Goal: Check status

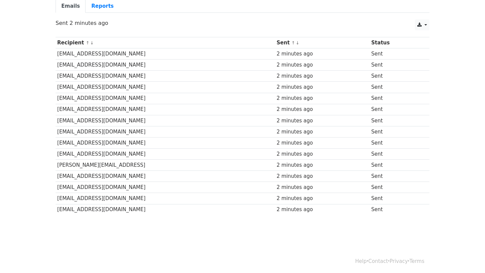
scroll to position [66, 0]
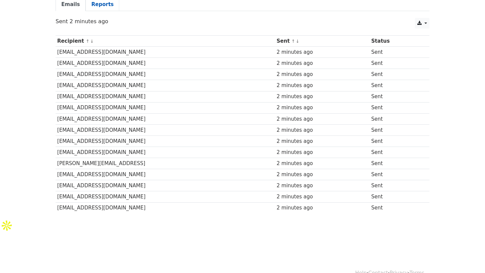
click at [103, 4] on link "Reports" at bounding box center [103, 5] width 34 height 14
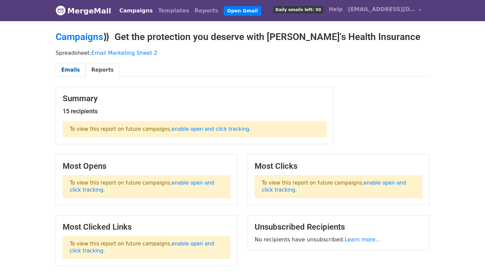
click at [69, 65] on link "Emails" at bounding box center [71, 70] width 30 height 14
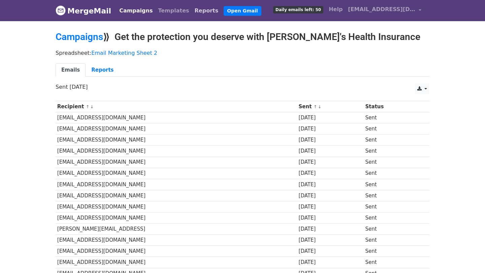
click at [192, 9] on link "Reports" at bounding box center [206, 10] width 29 height 13
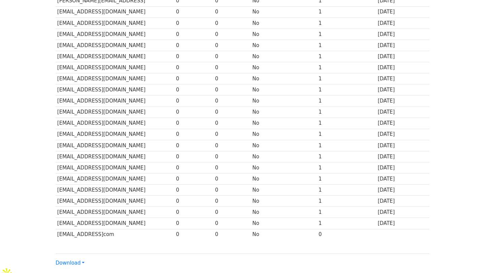
scroll to position [212, 0]
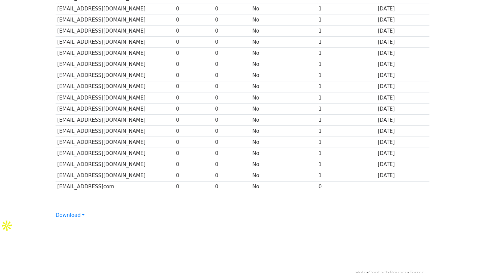
click at [187, 90] on td "0" at bounding box center [193, 86] width 39 height 11
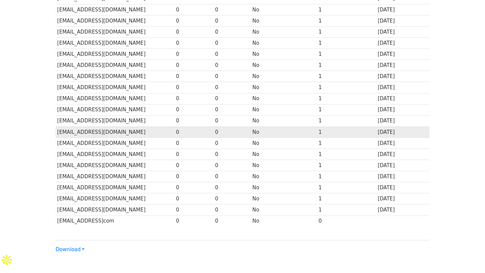
scroll to position [0, 0]
